Goal: Transaction & Acquisition: Purchase product/service

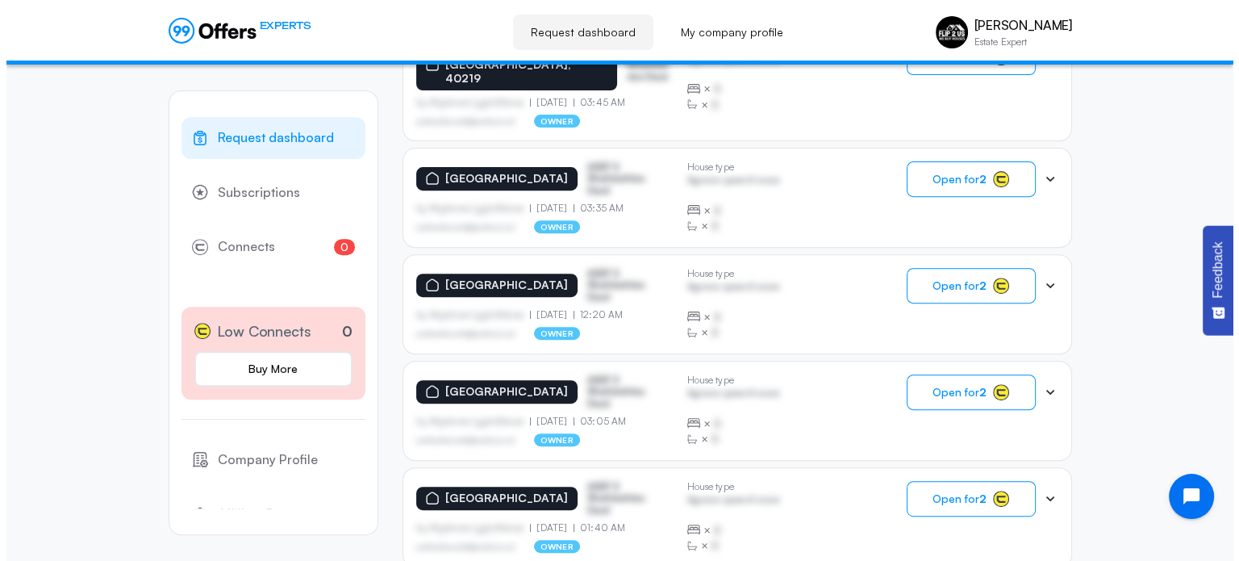
scroll to position [589, 0]
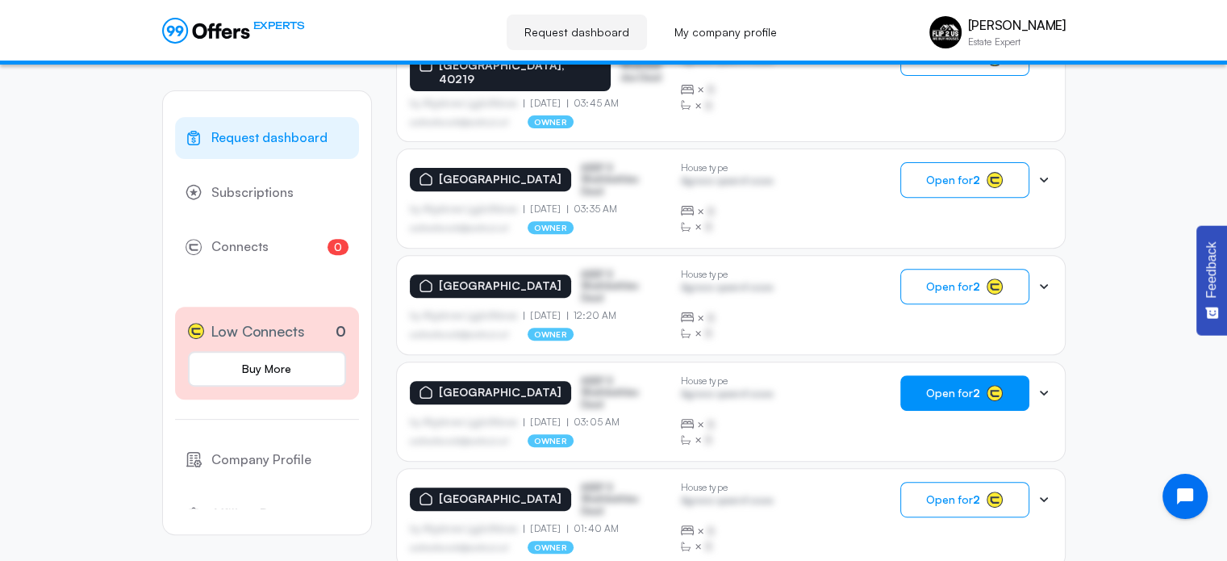
click at [918, 375] on button "Open for 2" at bounding box center [965, 393] width 129 height 36
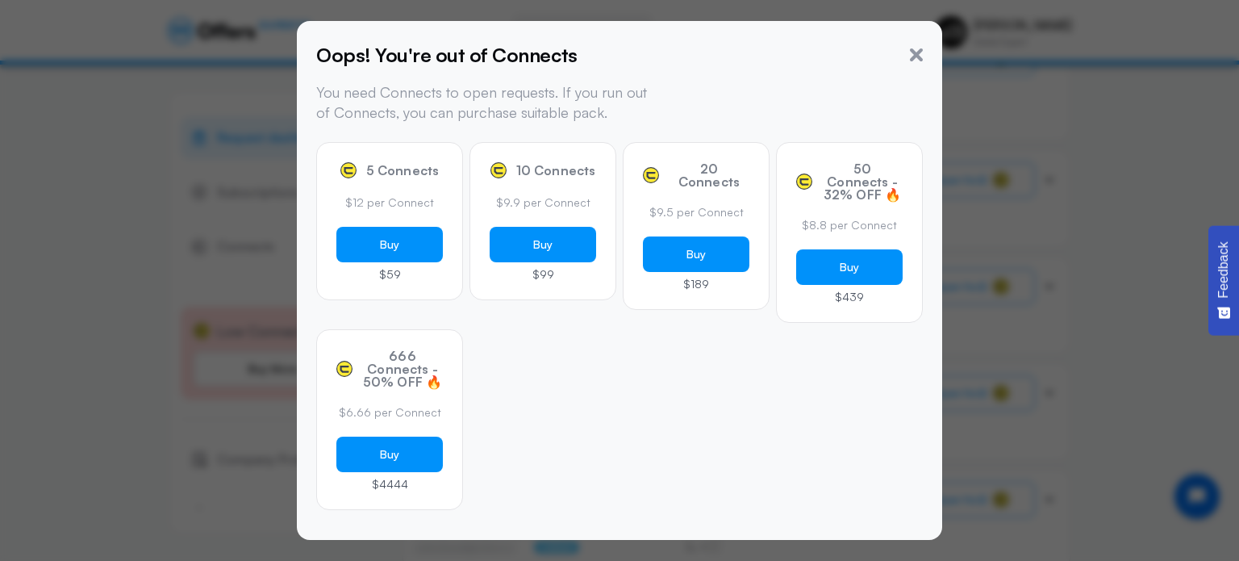
click at [383, 186] on div "5 Connects $12 per Connect Buy $59" at bounding box center [389, 221] width 147 height 158
click at [391, 254] on button "Buy" at bounding box center [389, 245] width 107 height 36
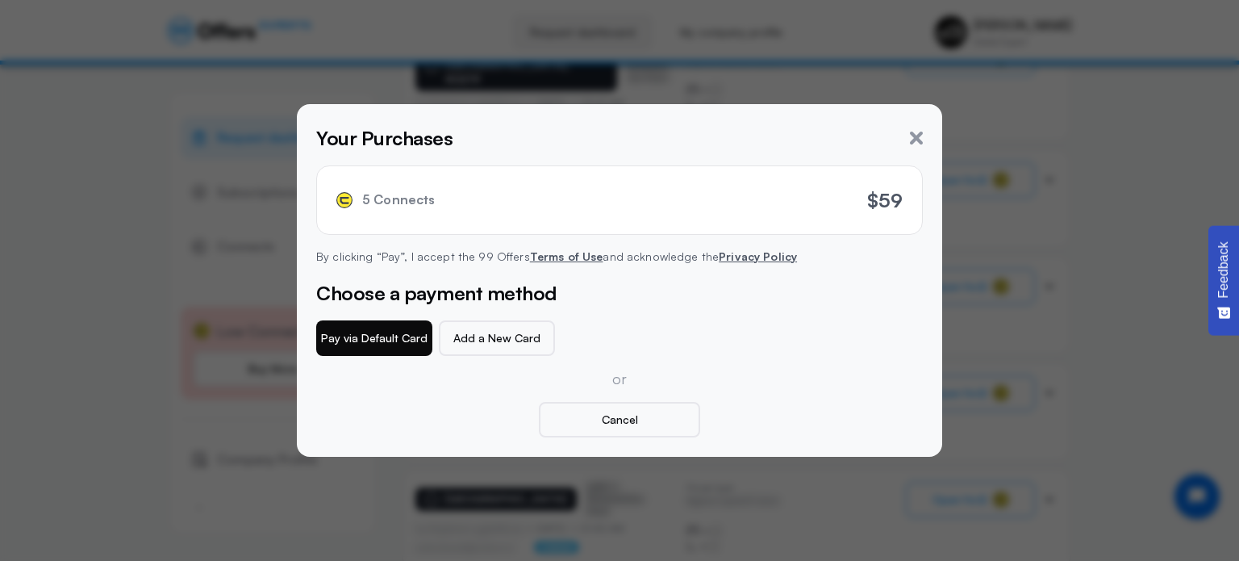
click at [376, 341] on button "Pay via Default Card" at bounding box center [374, 338] width 116 height 36
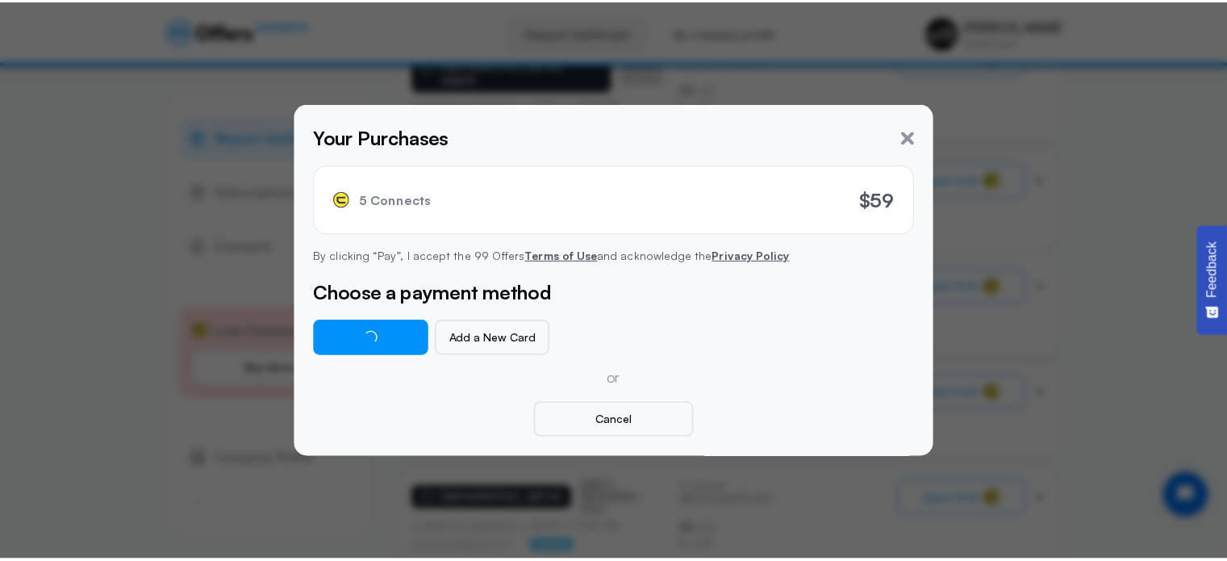
scroll to position [0, 0]
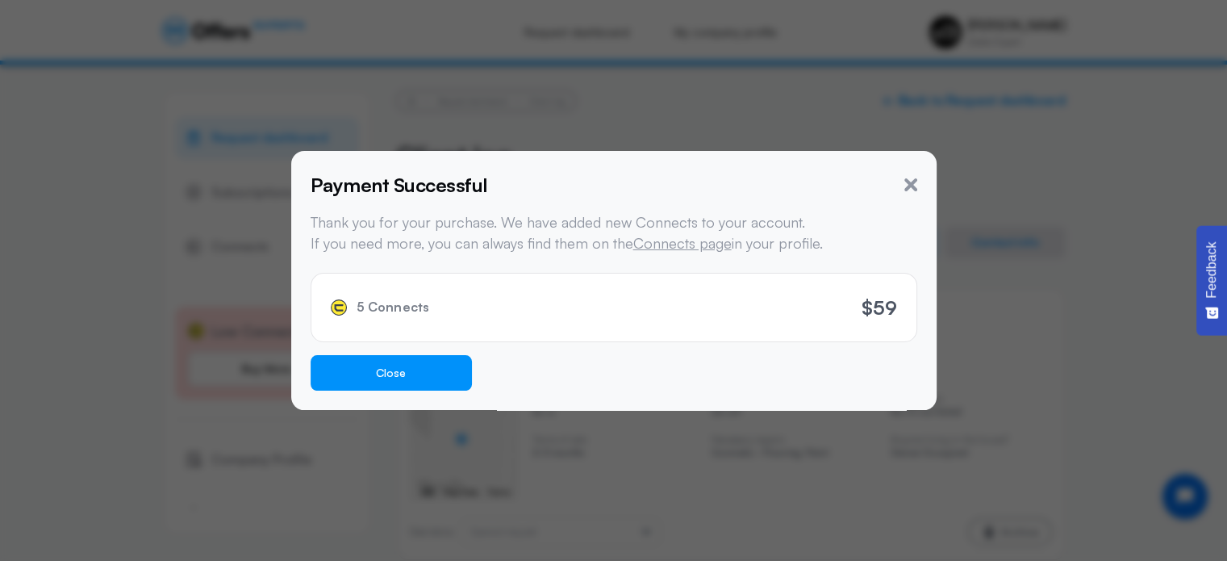
click at [388, 380] on button "Close" at bounding box center [391, 373] width 161 height 36
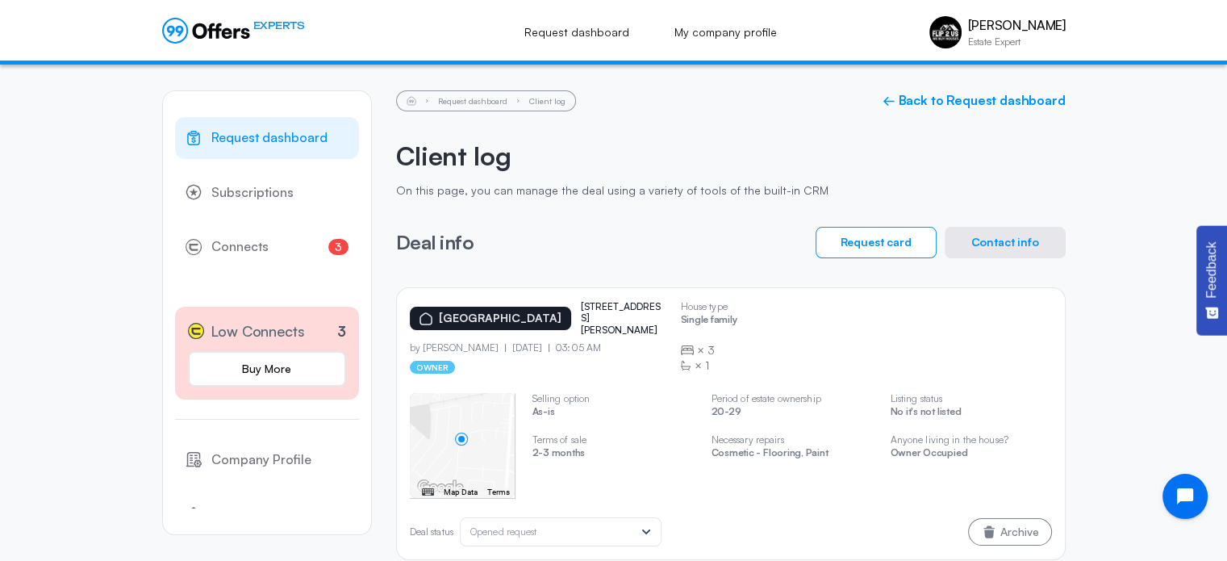
scroll to position [23, 0]
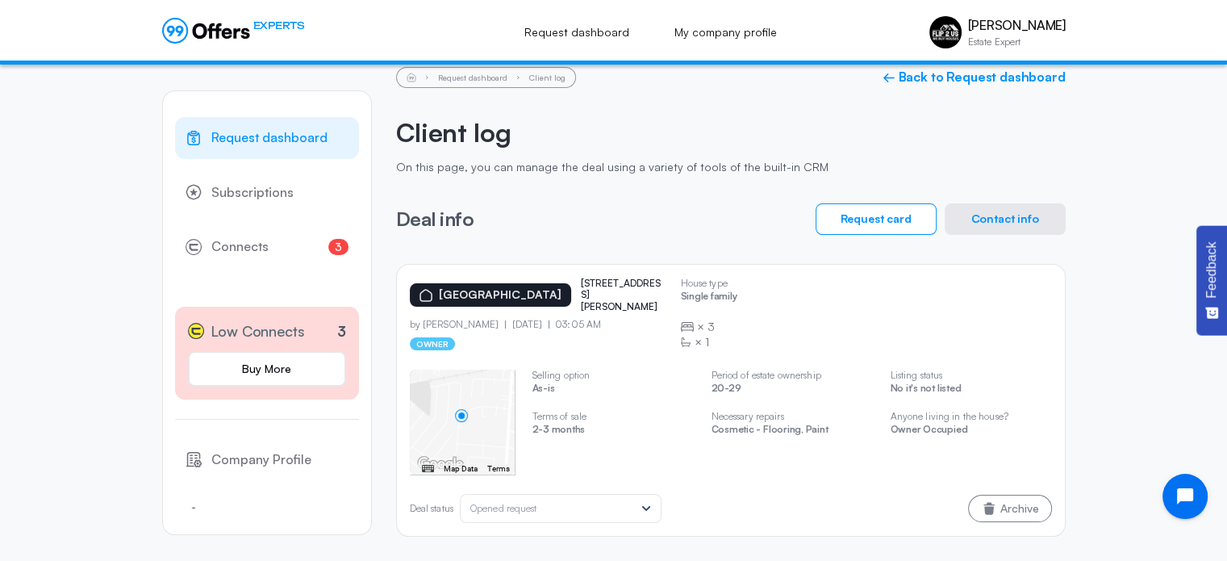
click at [823, 335] on div "[GEOGRAPHIC_DATA] 251 [PERSON_NAME] dr by [PERSON_NAME] [DATE] 03:05 AM owner H…" at bounding box center [731, 314] width 642 height 73
click at [959, 217] on button "Contact info" at bounding box center [1005, 218] width 121 height 31
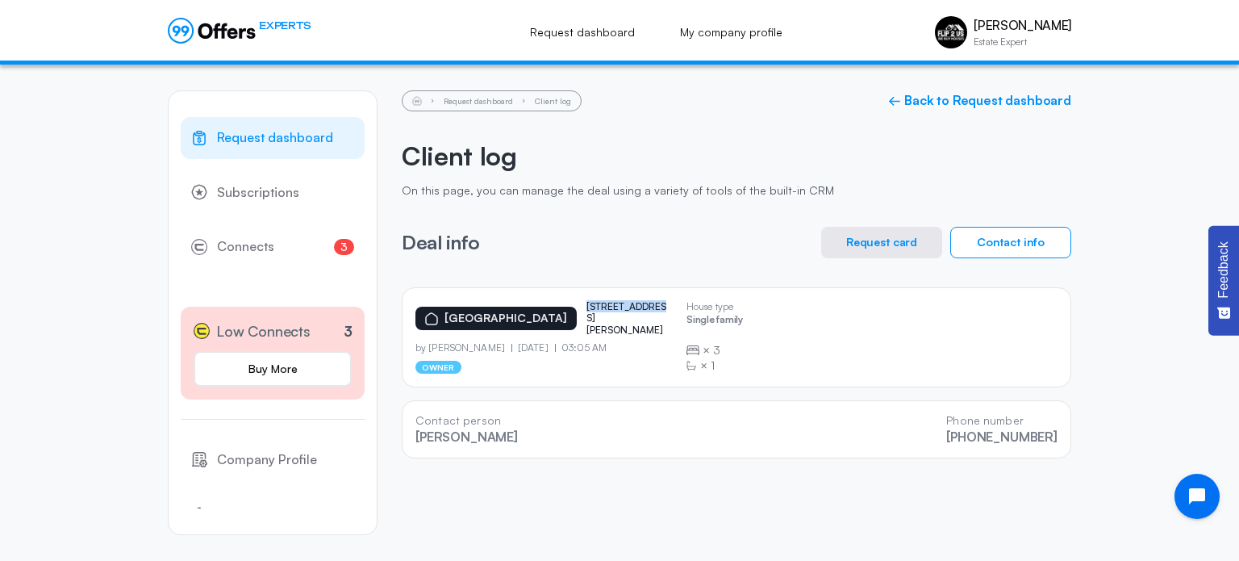
drag, startPoint x: 564, startPoint y: 311, endPoint x: 633, endPoint y: 312, distance: 68.6
click at [633, 312] on div "[GEOGRAPHIC_DATA] [STREET_ADDRESS][PERSON_NAME]" at bounding box center [545, 318] width 258 height 35
click at [597, 312] on p "[STREET_ADDRESS][PERSON_NAME]" at bounding box center [627, 318] width 81 height 35
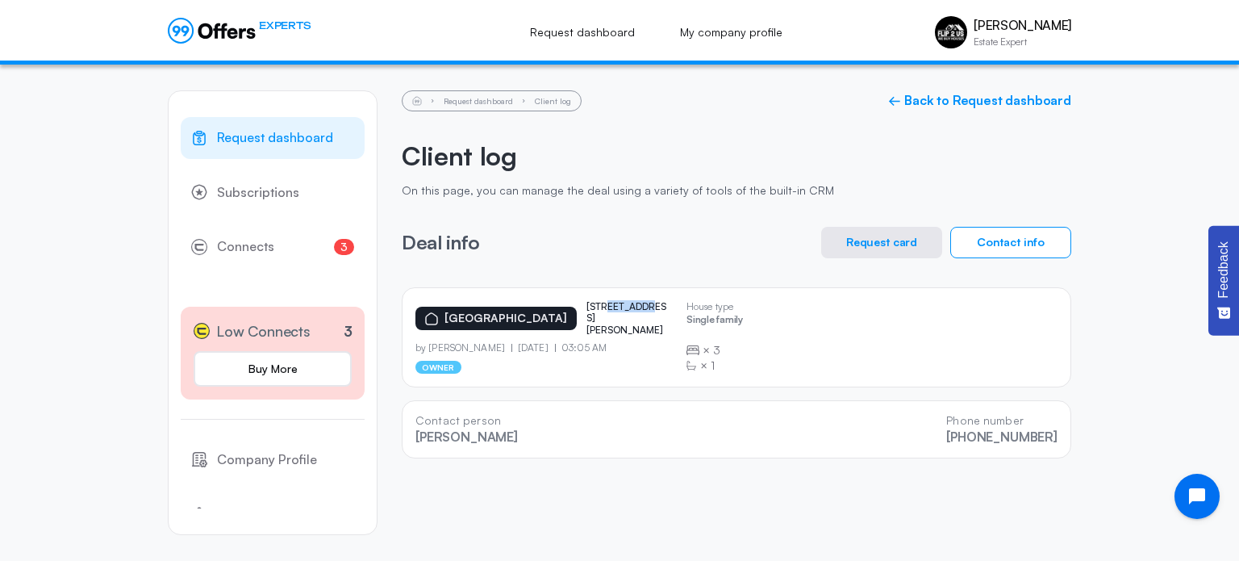
click at [597, 312] on p "[STREET_ADDRESS][PERSON_NAME]" at bounding box center [627, 318] width 81 height 35
click at [883, 241] on button "Request card" at bounding box center [881, 242] width 121 height 31
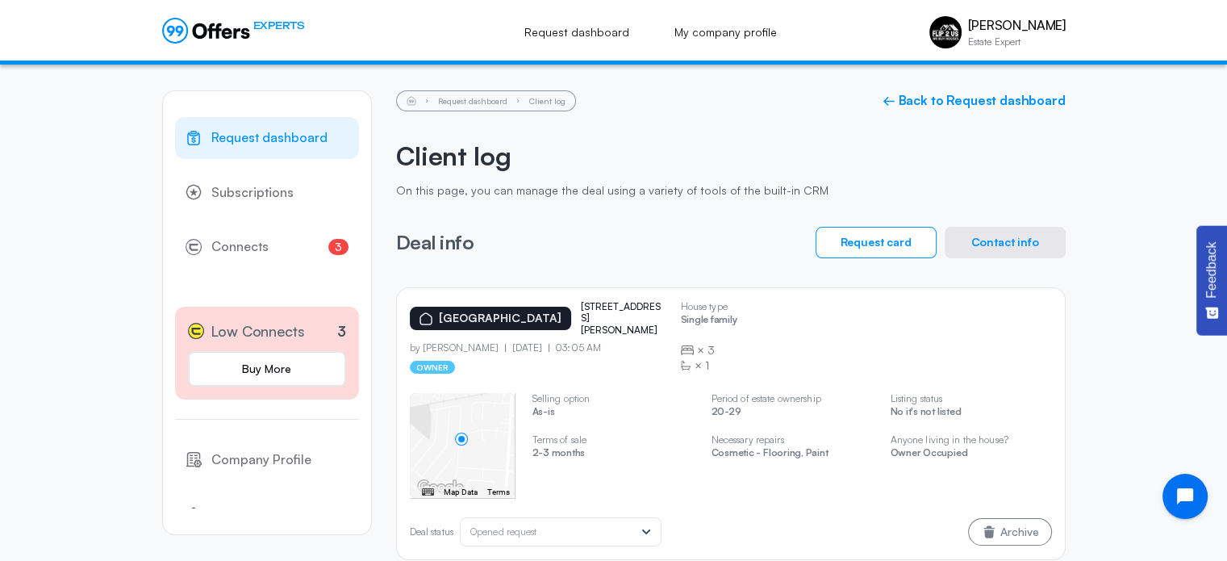
scroll to position [23, 0]
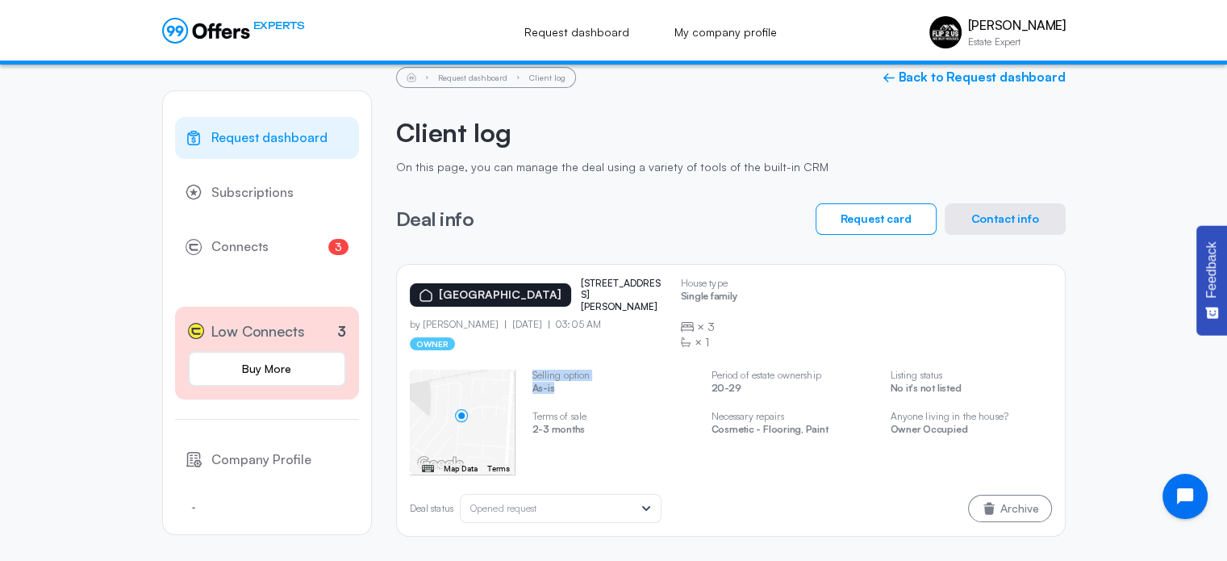
drag, startPoint x: 555, startPoint y: 384, endPoint x: 510, endPoint y: 383, distance: 45.2
click at [0, 0] on slot "← Move left → Move right ↑ Move up ↓ Move down + Zoom in - Zoom out Home Jump l…" at bounding box center [0, 0] width 0 height 0
drag, startPoint x: 823, startPoint y: 432, endPoint x: 709, endPoint y: 428, distance: 114.7
click at [709, 428] on div "← Move left → Move right ↑ Move up ↓ Move down + Zoom in - Zoom out Home Jump l…" at bounding box center [731, 422] width 642 height 105
click at [769, 455] on div "← Move left → Move right ↑ Move up ↓ Move down + Zoom in - Zoom out Home Jump l…" at bounding box center [731, 422] width 642 height 105
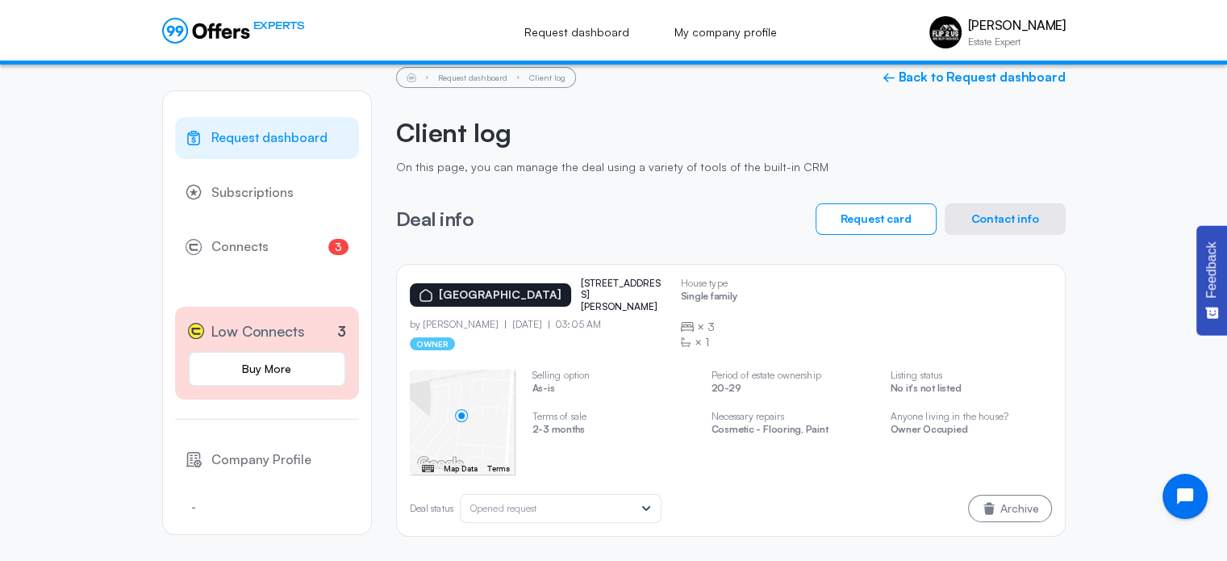
click at [805, 429] on p "Cosmetic - Flooring, Paint" at bounding box center [792, 431] width 161 height 15
click at [694, 321] on div "× 3" at bounding box center [709, 327] width 56 height 16
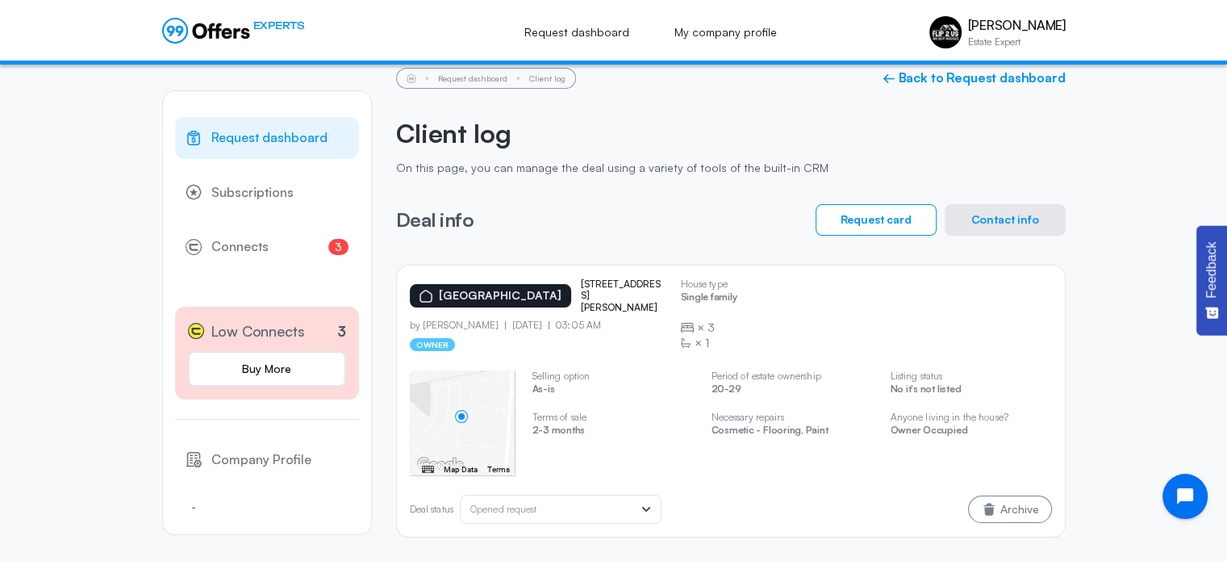
click at [791, 302] on div "[GEOGRAPHIC_DATA] 251 [PERSON_NAME] dr by [PERSON_NAME] [DATE] 03:05 AM owner H…" at bounding box center [731, 314] width 642 height 73
click at [830, 314] on div "[GEOGRAPHIC_DATA] 251 [PERSON_NAME] dr by [PERSON_NAME] [DATE] 03:05 AM owner H…" at bounding box center [731, 314] width 642 height 73
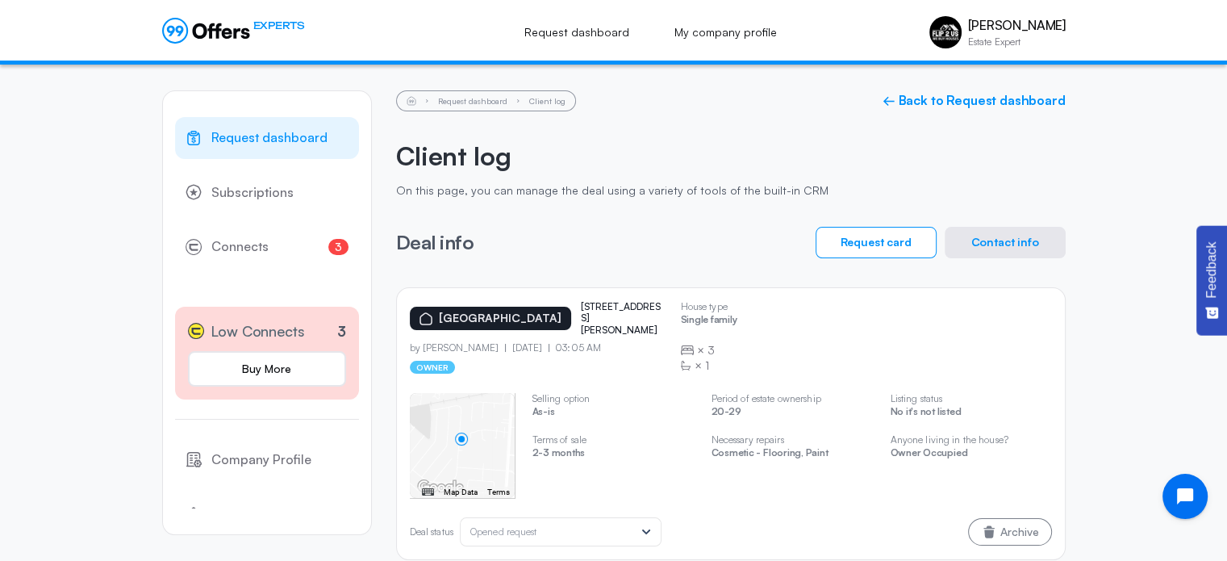
scroll to position [23, 0]
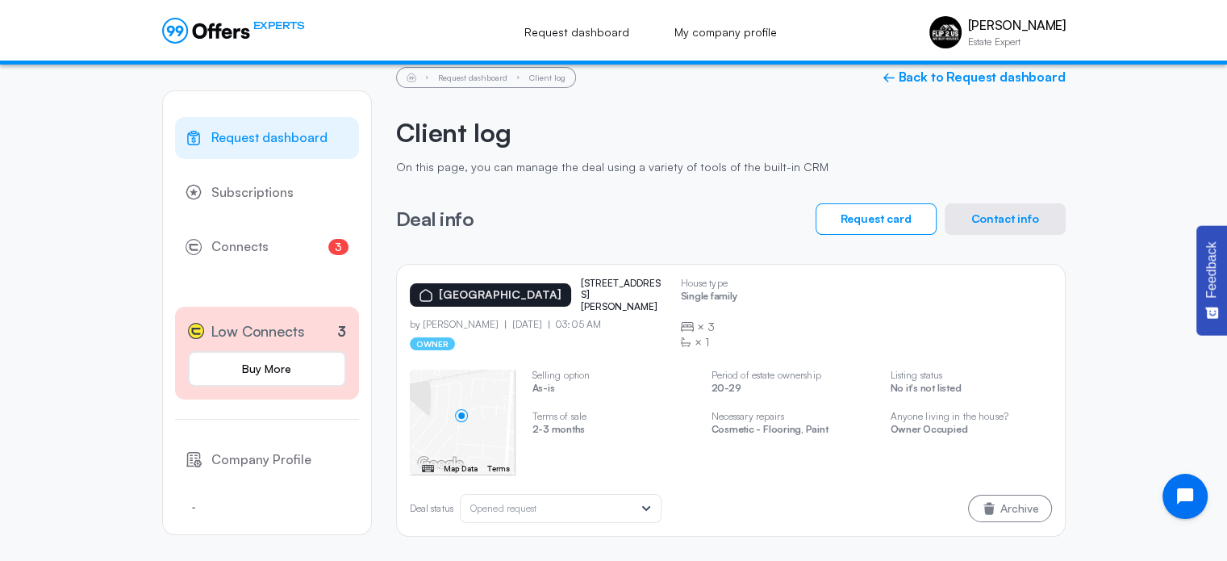
click at [1004, 217] on button "Contact info" at bounding box center [1005, 218] width 121 height 31
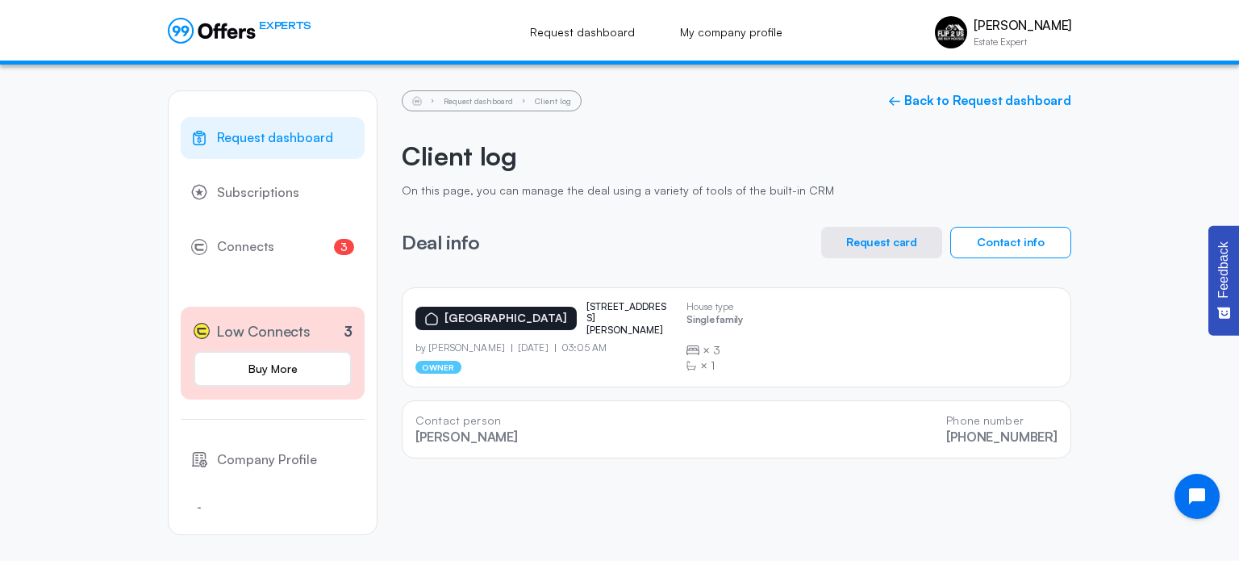
click at [907, 241] on button "Request card" at bounding box center [881, 242] width 121 height 31
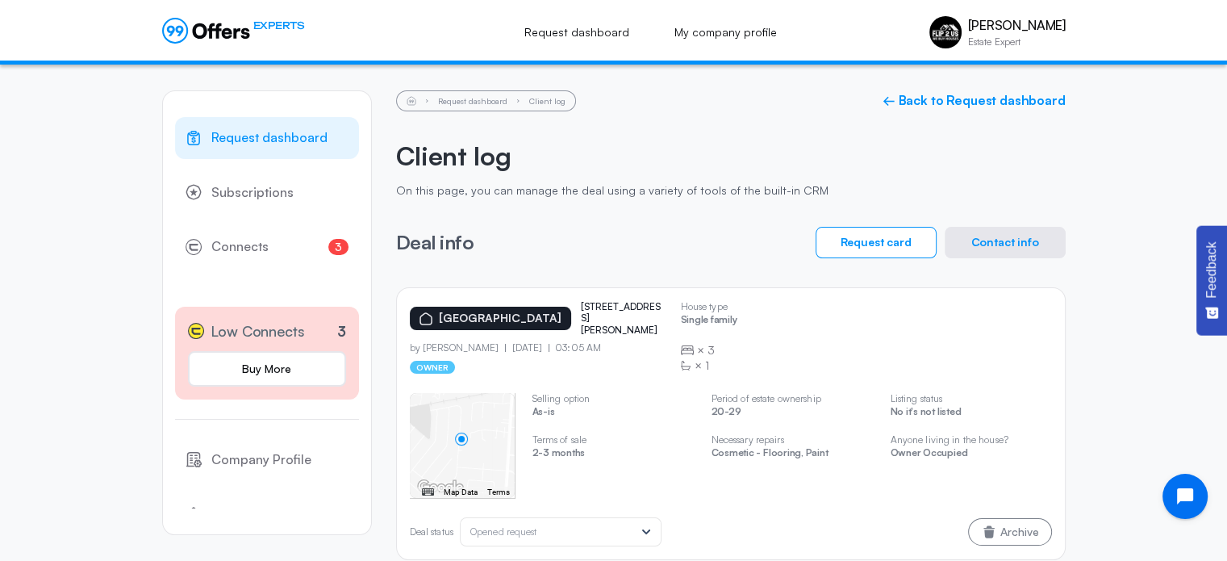
click at [633, 261] on div "Request dashboard Client log ← Back to Request dashboard Client log On this pag…" at bounding box center [731, 325] width 670 height 470
click at [886, 336] on div "[GEOGRAPHIC_DATA] 251 [PERSON_NAME] dr by [PERSON_NAME] [DATE] 03:05 AM owner H…" at bounding box center [731, 337] width 642 height 73
click at [1002, 238] on button "Contact info" at bounding box center [1005, 242] width 121 height 31
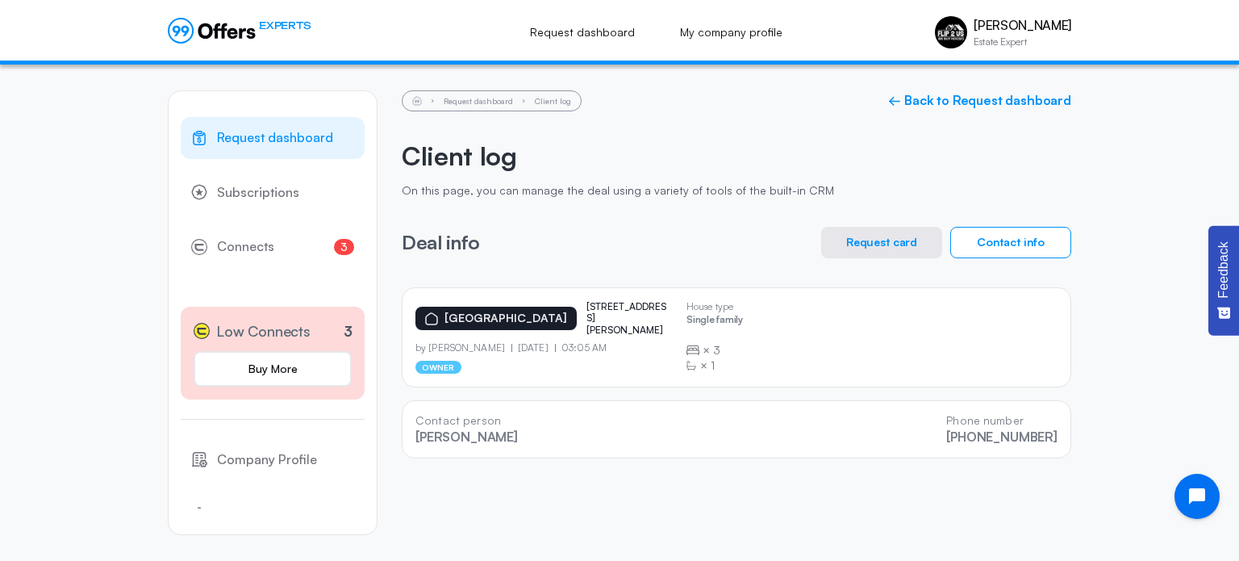
drag, startPoint x: 678, startPoint y: 210, endPoint x: 597, endPoint y: 234, distance: 84.2
click at [597, 234] on div "Deal info Request card Contact info" at bounding box center [737, 242] width 670 height 31
click at [629, 286] on div "Request dashboard Client log ← Back to Request dashboard Client log On this pag…" at bounding box center [737, 274] width 670 height 368
click at [78, 212] on div "Request dashboard Subscriptions 3 Connects 3 Low Connects 3 Buy More Company Pr…" at bounding box center [619, 313] width 1239 height 496
click at [630, 211] on div "Request dashboard Client log ← Back to Request dashboard Client log On this pag…" at bounding box center [737, 274] width 670 height 368
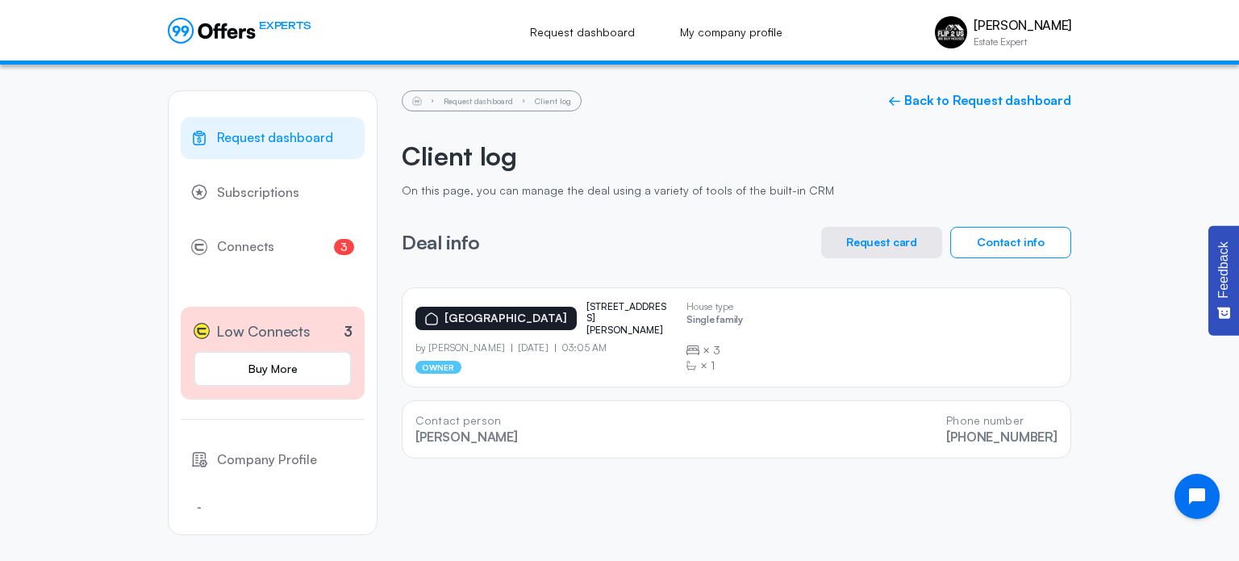
click at [669, 237] on div "Deal info Request card Contact info" at bounding box center [737, 242] width 670 height 31
click at [823, 370] on div "[GEOGRAPHIC_DATA] 251 [PERSON_NAME] dr by [PERSON_NAME] [DATE] 03:05 AM owner H…" at bounding box center [737, 337] width 642 height 73
click at [993, 239] on button "Contact info" at bounding box center [1011, 242] width 121 height 31
click at [865, 236] on button "Request card" at bounding box center [881, 242] width 121 height 31
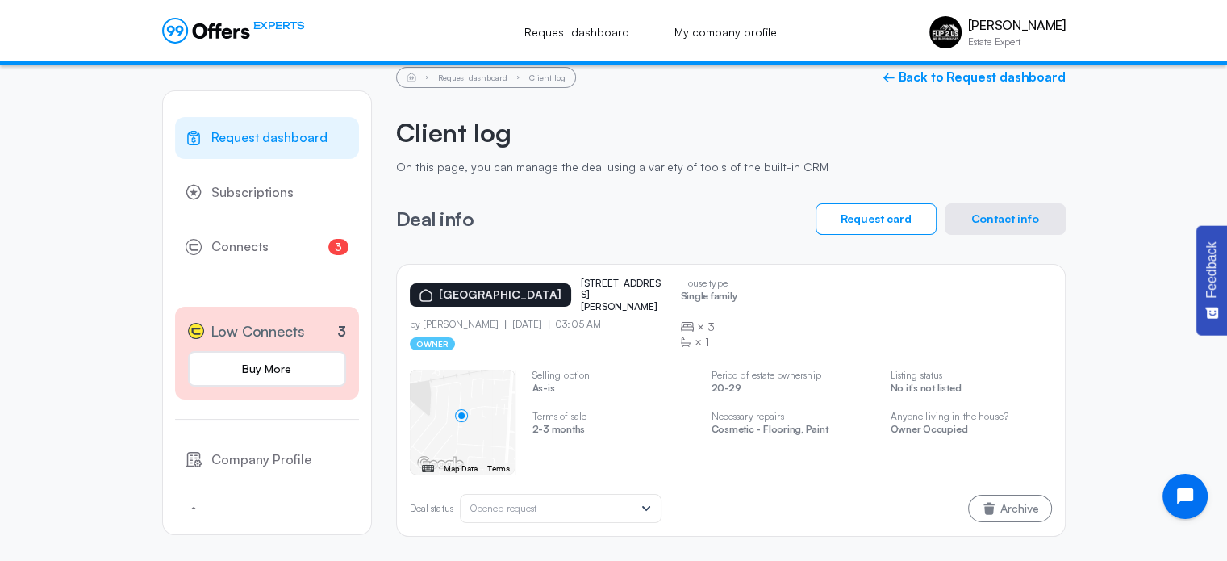
scroll to position [23, 0]
click at [647, 506] on icon at bounding box center [646, 509] width 16 height 16
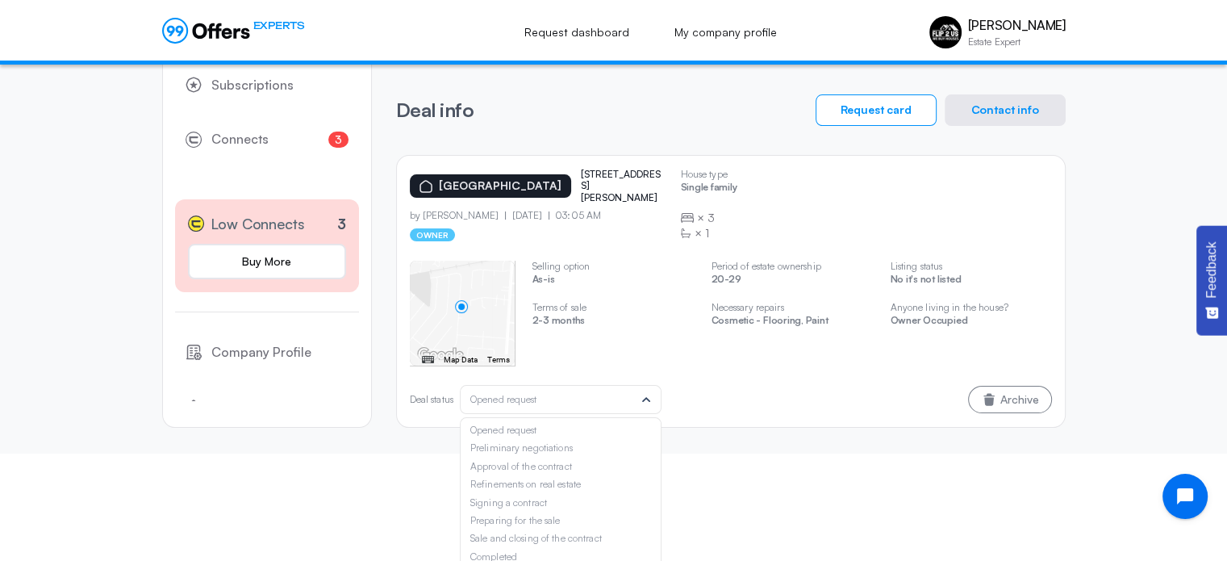
scroll to position [140, 0]
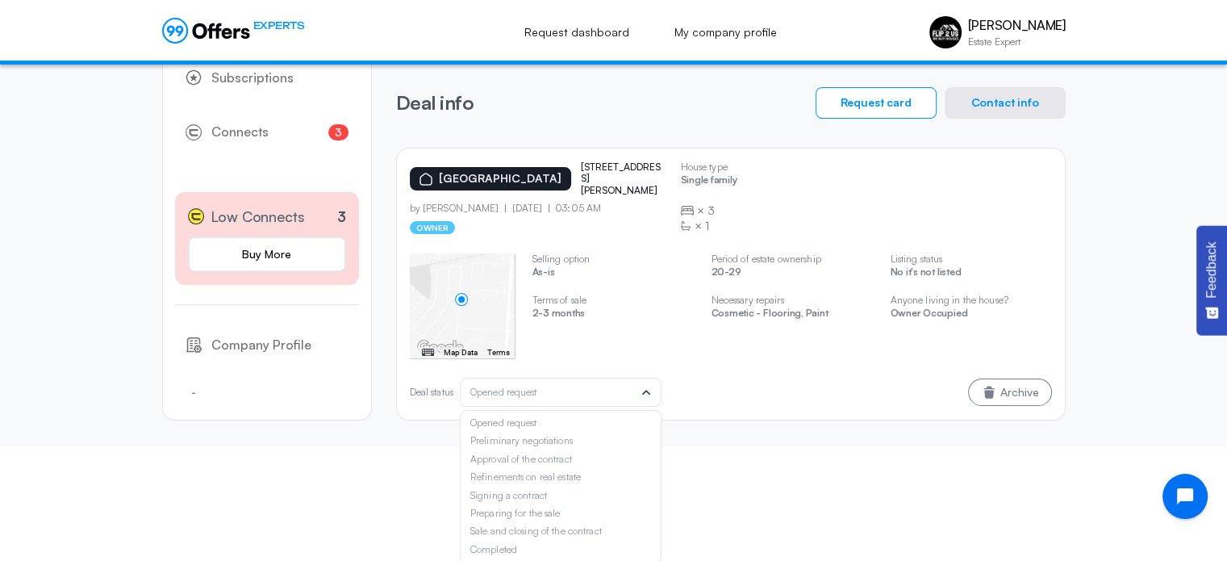
click at [758, 375] on div "House type Single family × 3 × 1 ← Move left → Move right ↑ Move up ↓ Move down…" at bounding box center [731, 320] width 642 height 173
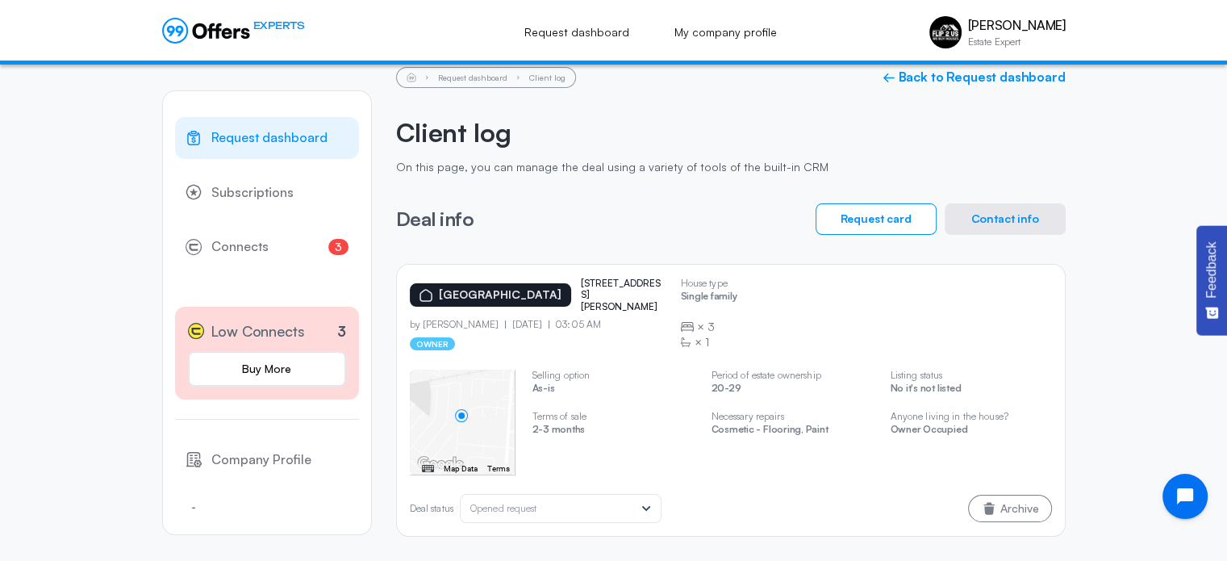
click at [597, 291] on p "[STREET_ADDRESS][PERSON_NAME]" at bounding box center [621, 295] width 81 height 35
click at [646, 247] on div "Request dashboard Client log ← Back to Request dashboard Client log On this pag…" at bounding box center [731, 302] width 670 height 470
click at [842, 225] on button "Request card" at bounding box center [876, 218] width 121 height 31
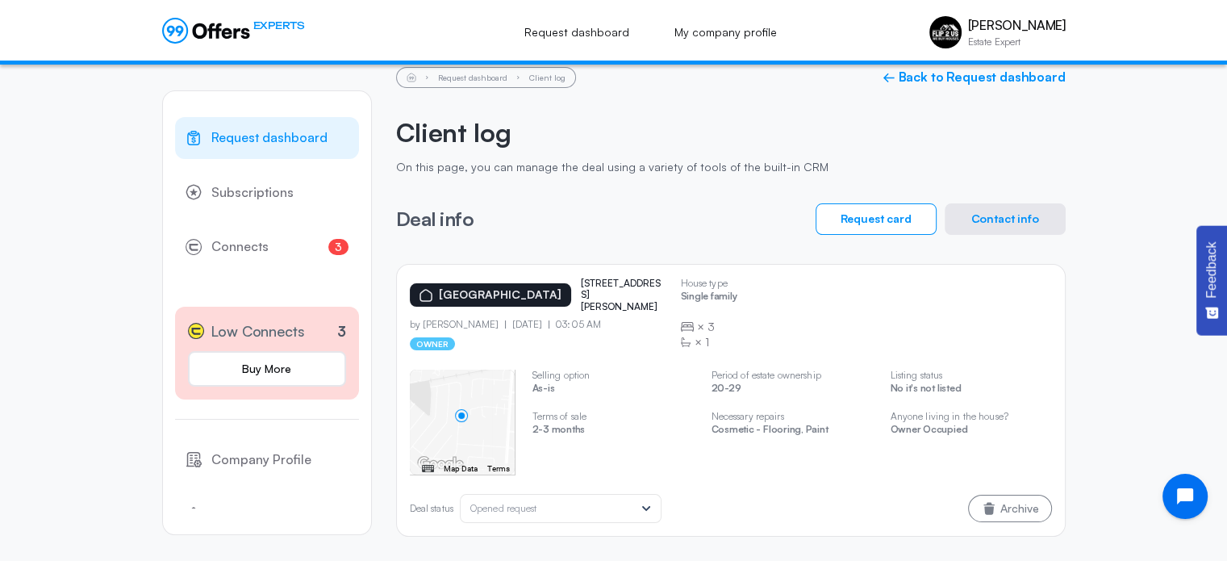
click at [842, 225] on button "Request card" at bounding box center [876, 218] width 121 height 31
click at [987, 225] on button "Contact info" at bounding box center [1005, 218] width 121 height 31
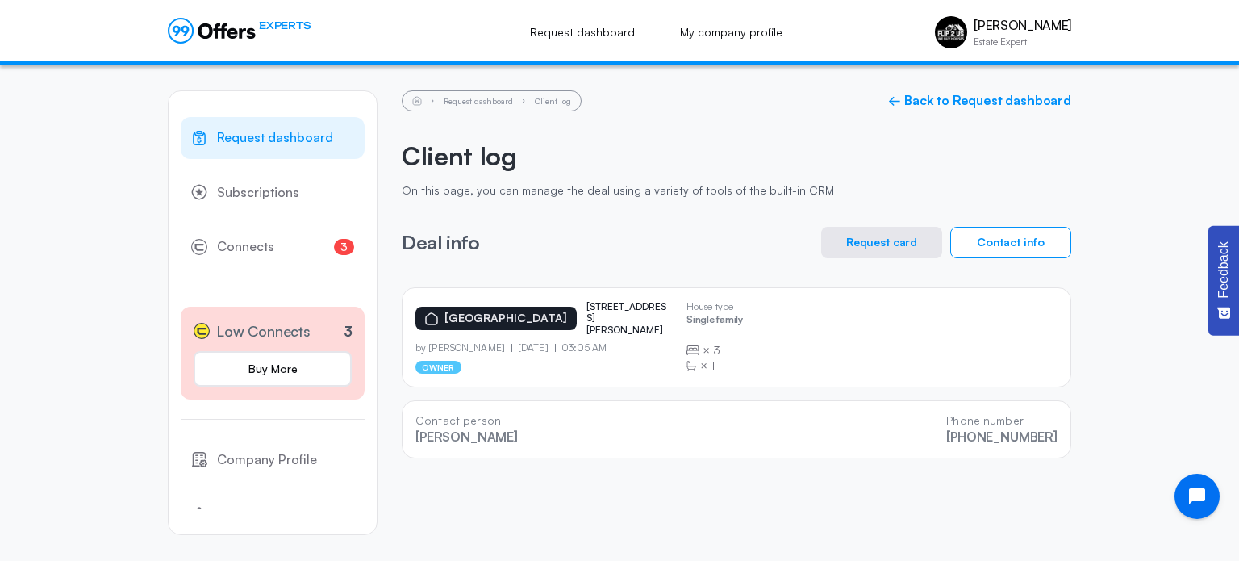
click at [885, 368] on div "[GEOGRAPHIC_DATA] 251 [PERSON_NAME] dr by [PERSON_NAME] [DATE] 03:05 AM owner H…" at bounding box center [737, 337] width 642 height 73
